Goal: Obtain resource: Obtain resource

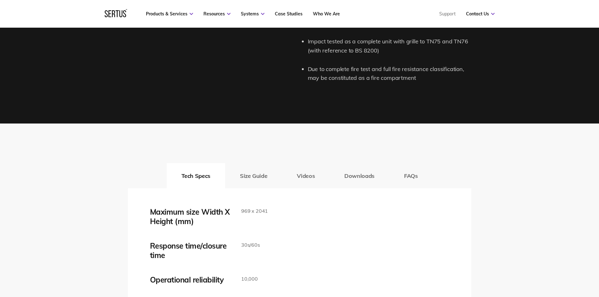
scroll to position [1005, 0]
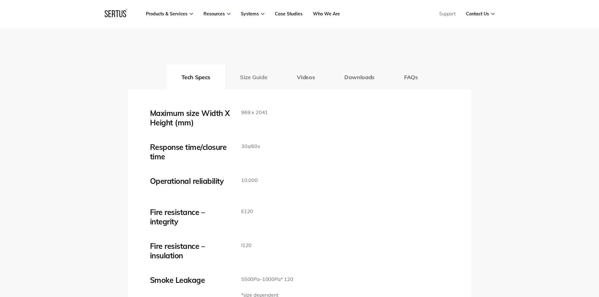
click at [268, 75] on button "Size Guide" at bounding box center [253, 76] width 57 height 25
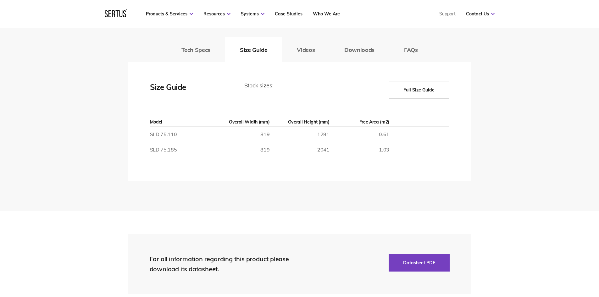
scroll to position [1068, 0]
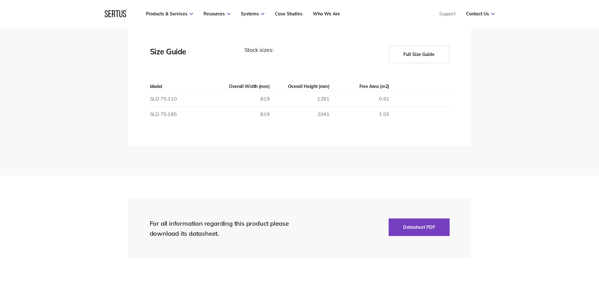
click at [429, 57] on button "Full Size Guide" at bounding box center [419, 55] width 60 height 18
click at [413, 56] on button "Full Size Guide" at bounding box center [419, 55] width 60 height 18
click at [422, 60] on button "Full Size Guide" at bounding box center [419, 55] width 60 height 18
click at [424, 54] on button "Full Size Guide" at bounding box center [419, 55] width 60 height 18
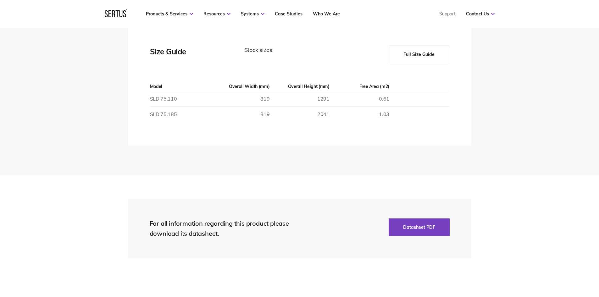
click at [424, 54] on button "Full Size Guide" at bounding box center [419, 55] width 60 height 18
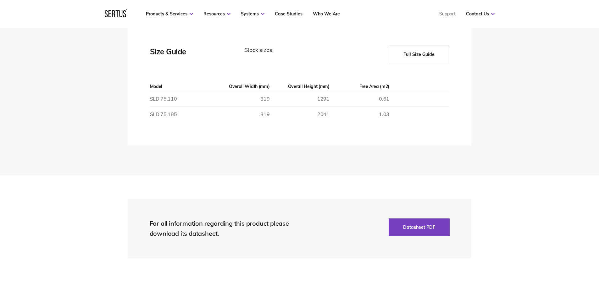
click at [424, 54] on button "Full Size Guide" at bounding box center [419, 55] width 60 height 18
click at [423, 54] on button "Full Size Guide" at bounding box center [419, 55] width 60 height 18
click at [428, 56] on button "Full Size Guide" at bounding box center [419, 55] width 60 height 18
click at [417, 54] on button "Full Size Guide" at bounding box center [419, 55] width 60 height 18
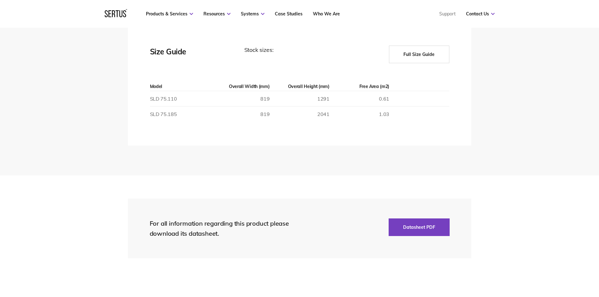
click at [420, 59] on button "Full Size Guide" at bounding box center [419, 55] width 60 height 18
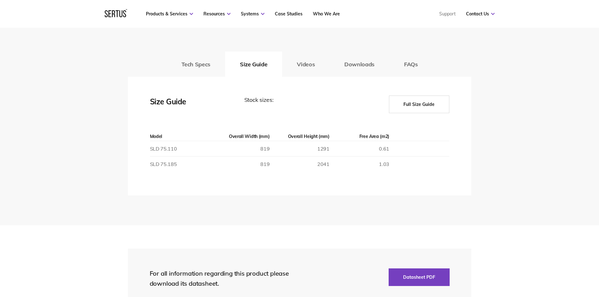
scroll to position [1005, 0]
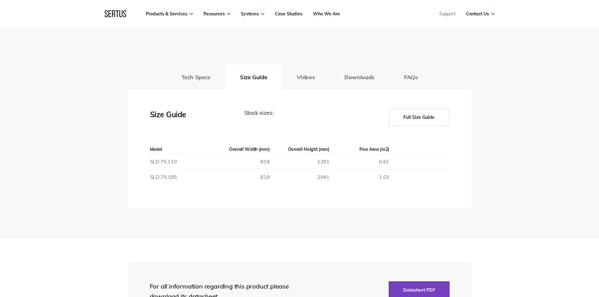
click at [414, 109] on button "Full Size Guide" at bounding box center [419, 117] width 60 height 18
click at [415, 109] on button "Full Size Guide" at bounding box center [419, 117] width 60 height 18
click at [415, 110] on button "Full Size Guide" at bounding box center [419, 117] width 60 height 18
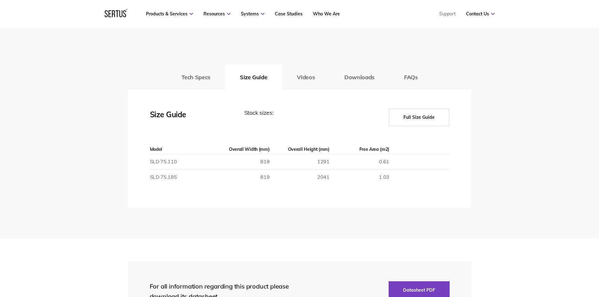
click at [415, 110] on button "Full Size Guide" at bounding box center [419, 117] width 60 height 18
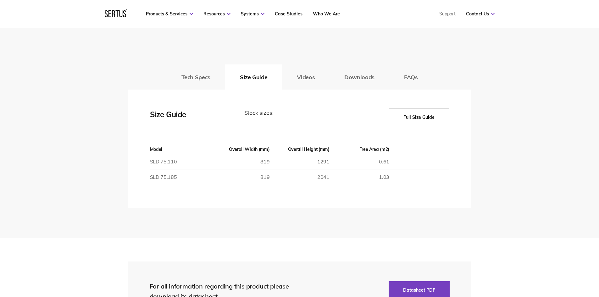
click at [415, 110] on button "Full Size Guide" at bounding box center [419, 117] width 60 height 18
click at [350, 77] on button "Downloads" at bounding box center [359, 76] width 60 height 25
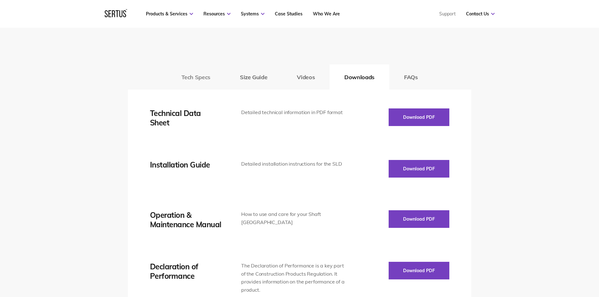
click at [211, 74] on button "Tech Specs" at bounding box center [196, 76] width 58 height 25
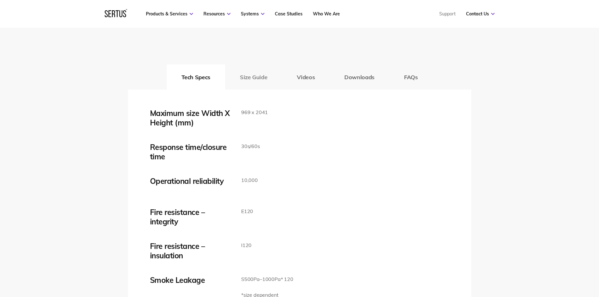
click at [262, 78] on button "Size Guide" at bounding box center [253, 76] width 57 height 25
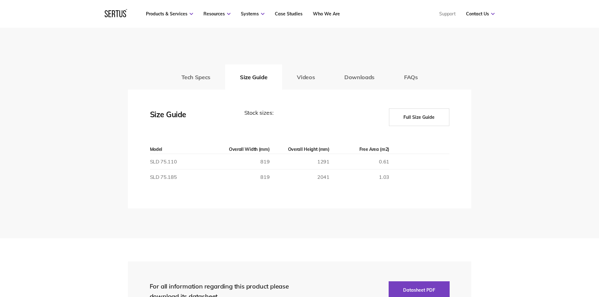
click at [410, 114] on button "Full Size Guide" at bounding box center [419, 117] width 60 height 18
click at [205, 81] on button "Tech Specs" at bounding box center [196, 76] width 58 height 25
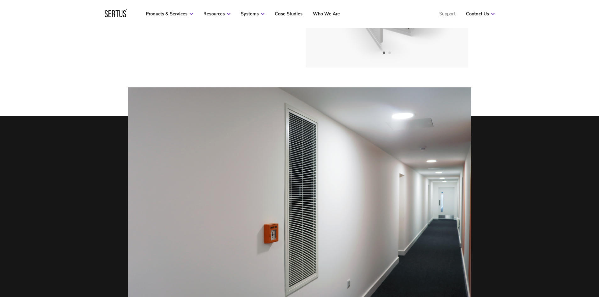
scroll to position [189, 0]
